Goal: Find specific page/section: Find specific page/section

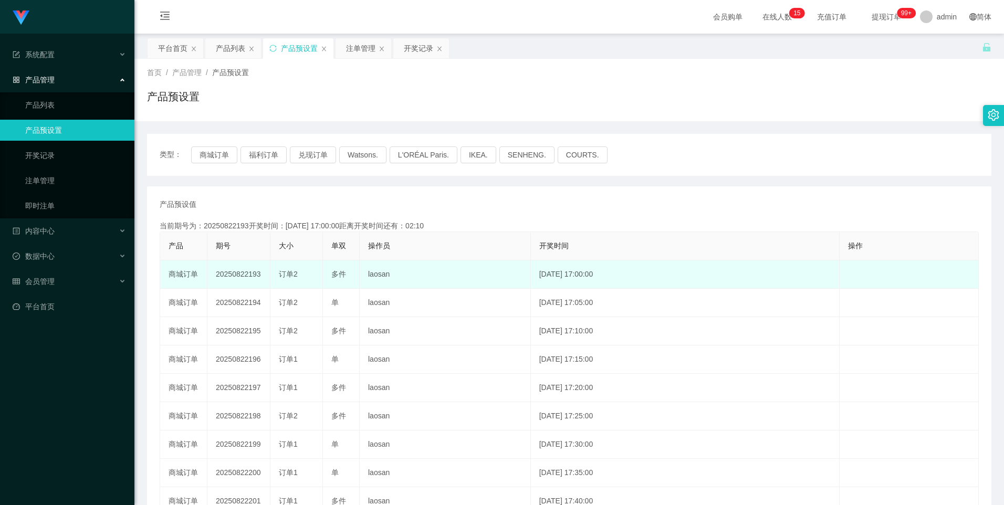
drag, startPoint x: 216, startPoint y: 271, endPoint x: 260, endPoint y: 275, distance: 44.7
click at [260, 275] on td "20250822193" at bounding box center [238, 274] width 63 height 28
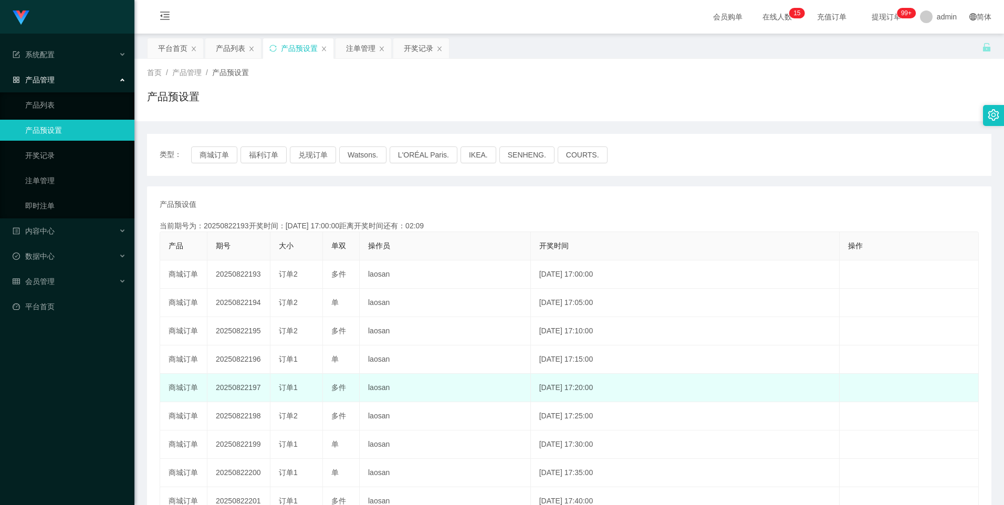
copy td "20250822193"
